Goal: Transaction & Acquisition: Subscribe to service/newsletter

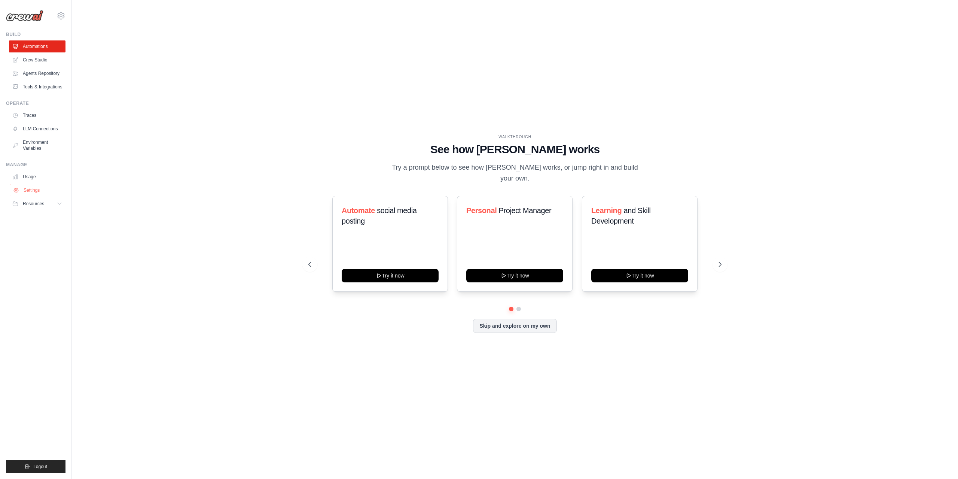
click at [30, 187] on link "Settings" at bounding box center [38, 190] width 57 height 12
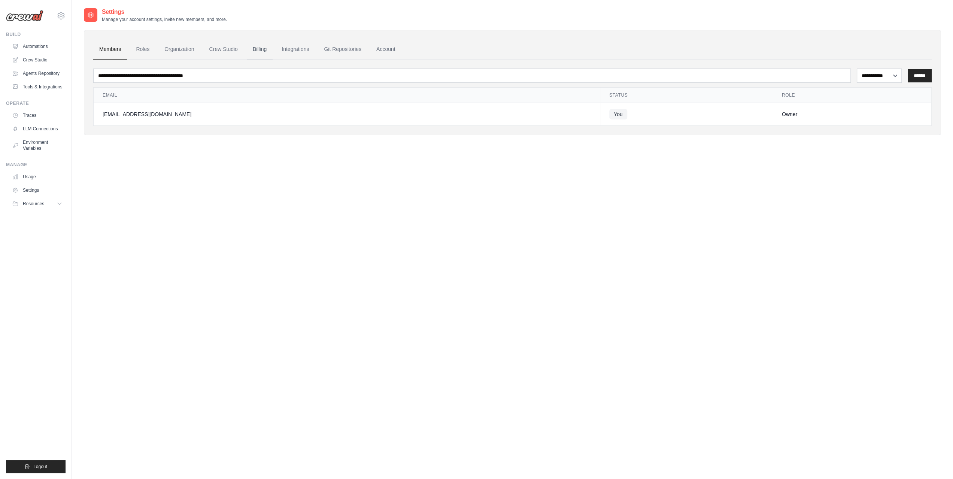
click at [264, 48] on link "Billing" at bounding box center [260, 49] width 26 height 20
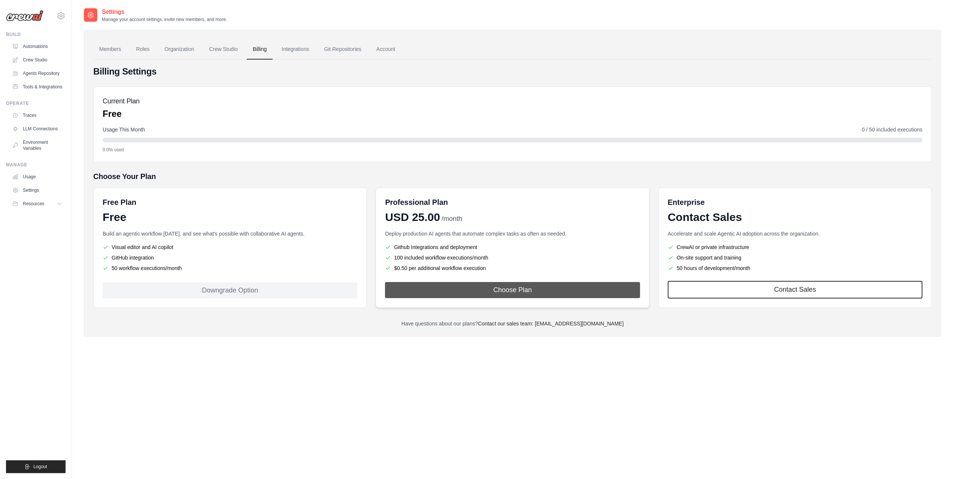
click at [527, 287] on button "Choose Plan" at bounding box center [512, 290] width 255 height 16
